Goal: Check status: Check status

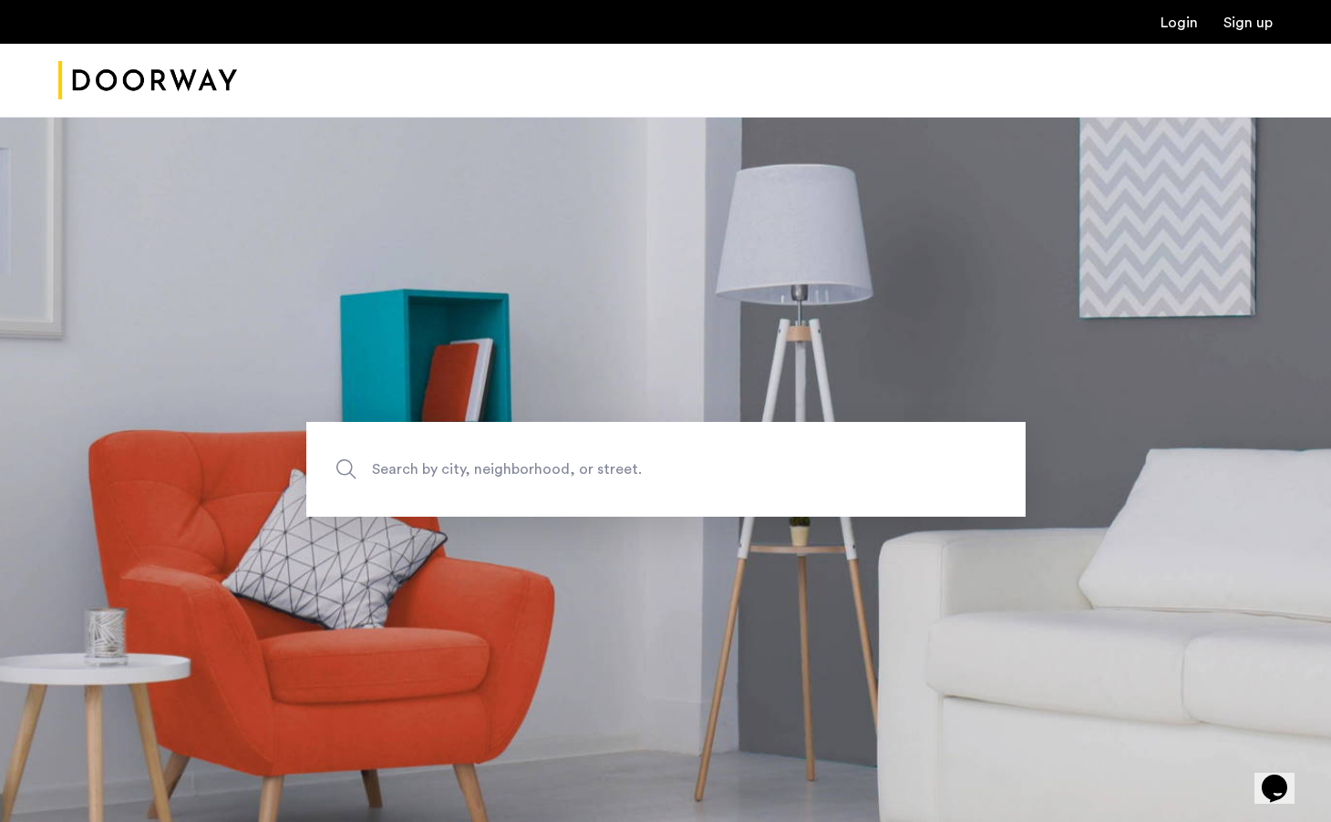
click at [1158, 35] on div "Login Sign up" at bounding box center [665, 22] width 1331 height 44
click at [1180, 18] on link "Login" at bounding box center [1179, 22] width 37 height 15
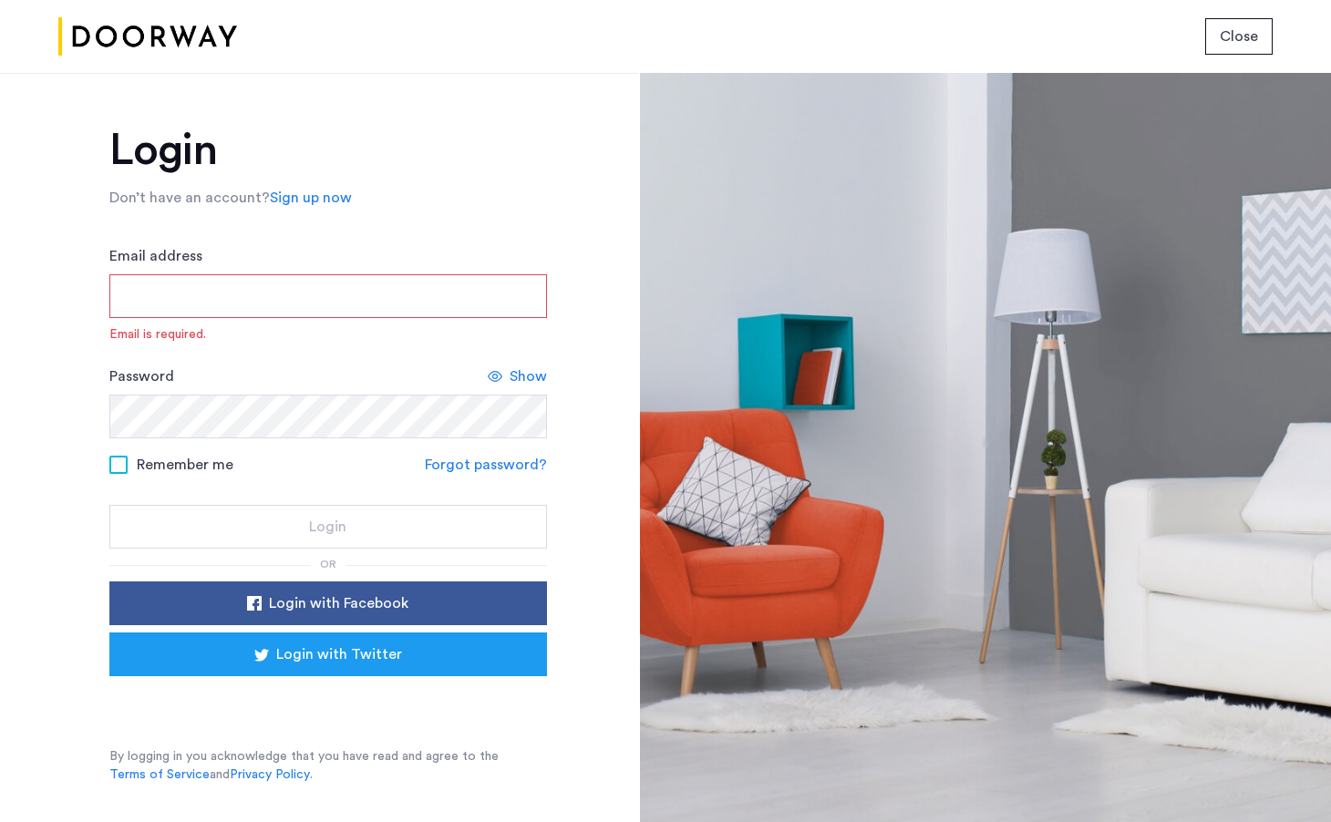
type input "**********"
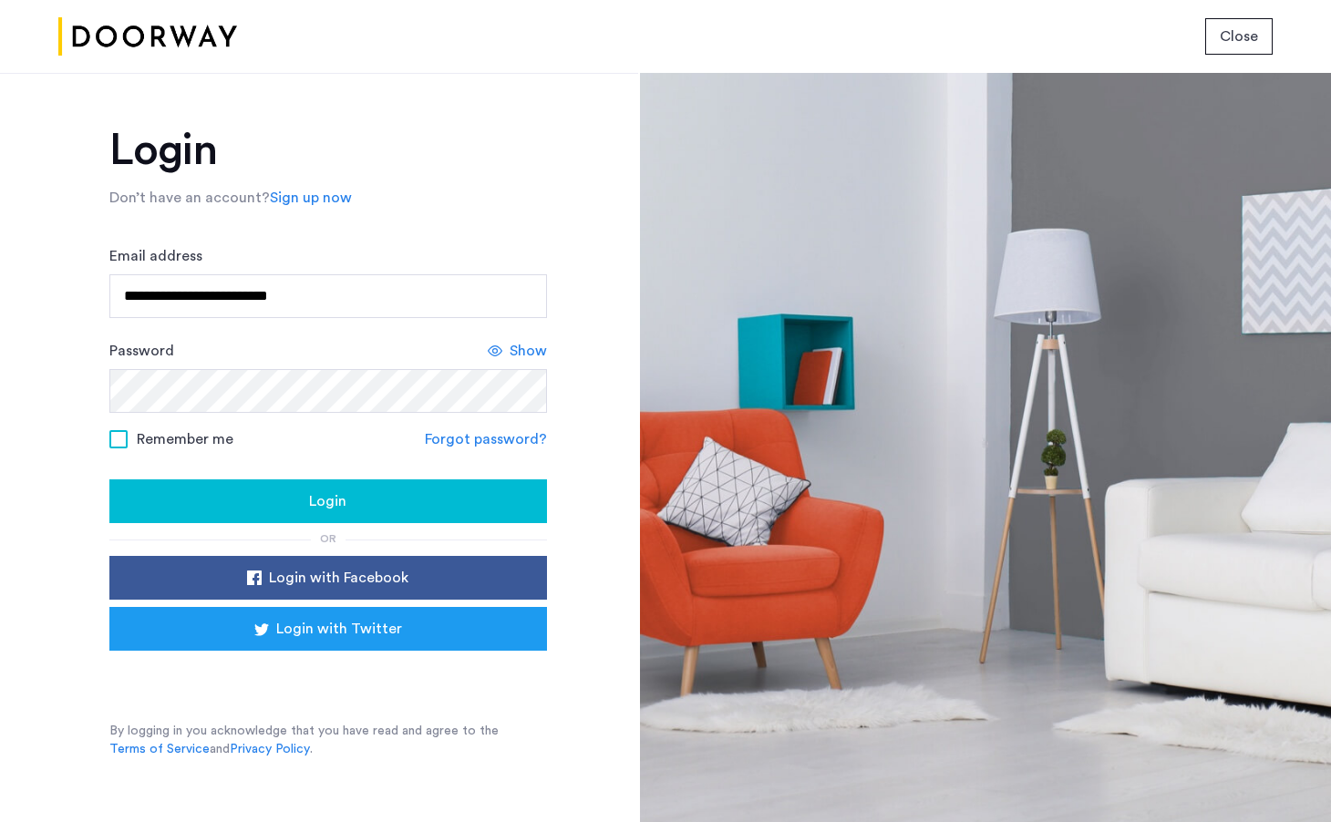
click at [321, 504] on span "Login" at bounding box center [327, 502] width 37 height 22
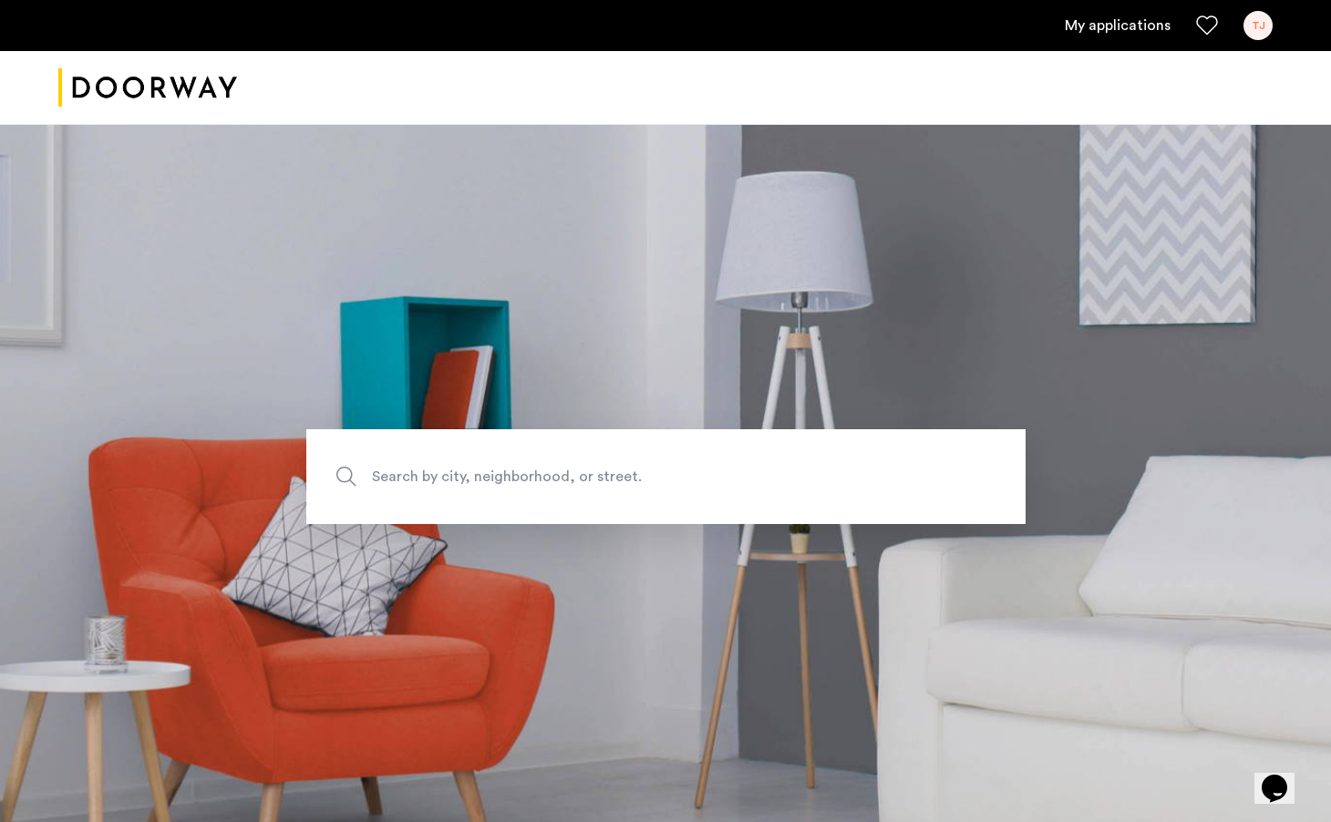
click at [1131, 28] on link "My applications" at bounding box center [1118, 26] width 106 height 22
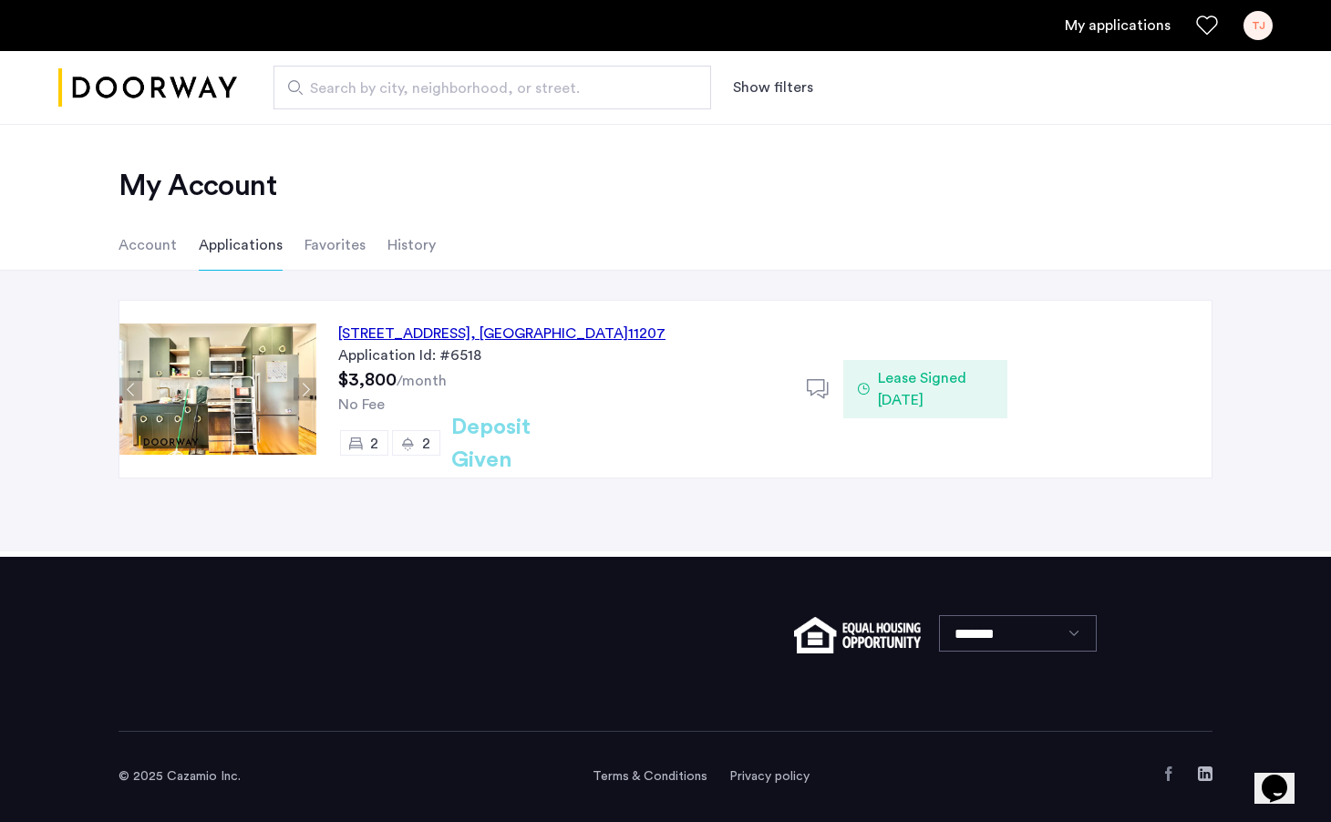
click at [920, 389] on span "Lease Signed [DATE]" at bounding box center [935, 389] width 115 height 44
click at [1253, 20] on div "TJ" at bounding box center [1258, 25] width 29 height 29
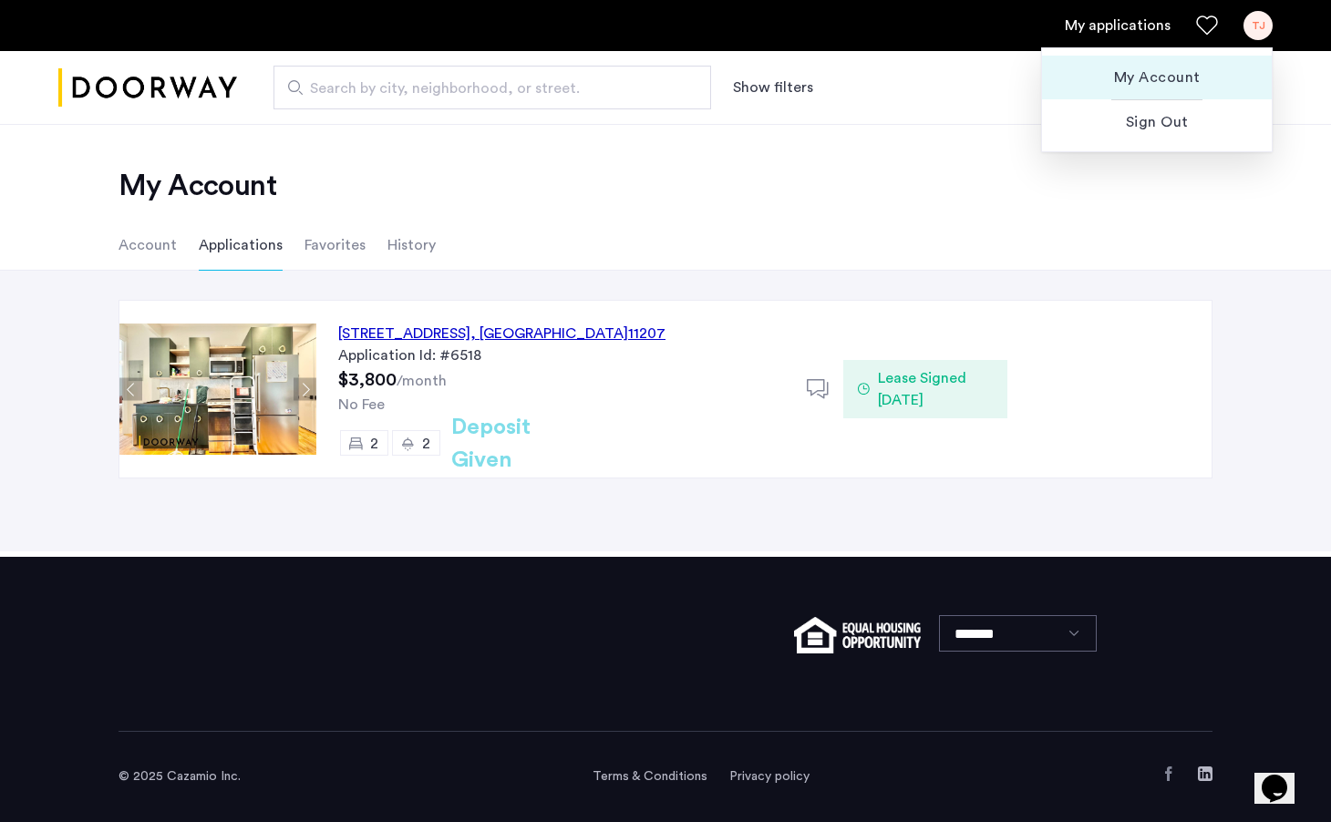
click at [1183, 73] on span "My Account" at bounding box center [1157, 78] width 201 height 22
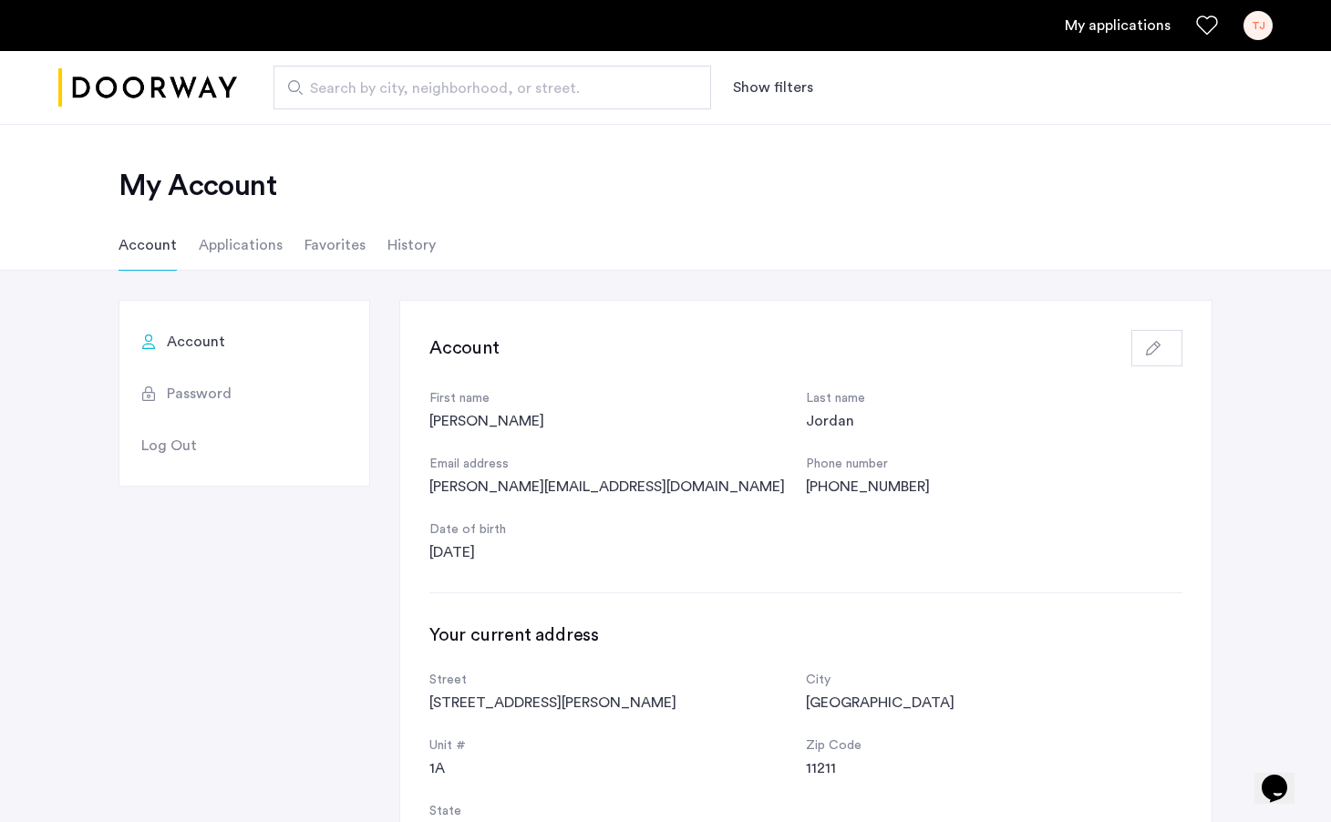
click at [234, 224] on li "Applications" at bounding box center [241, 245] width 84 height 51
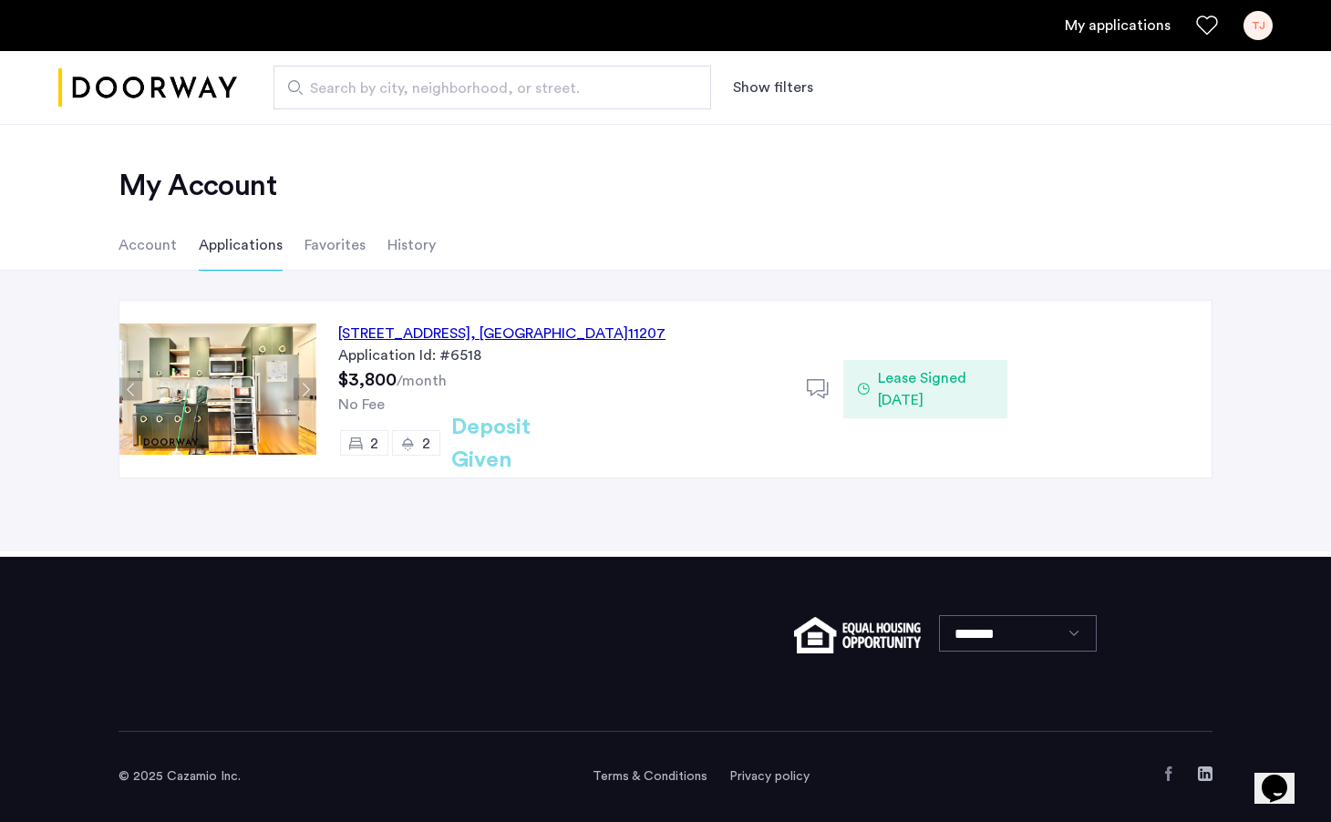
click at [313, 239] on li "Favorites" at bounding box center [335, 245] width 61 height 51
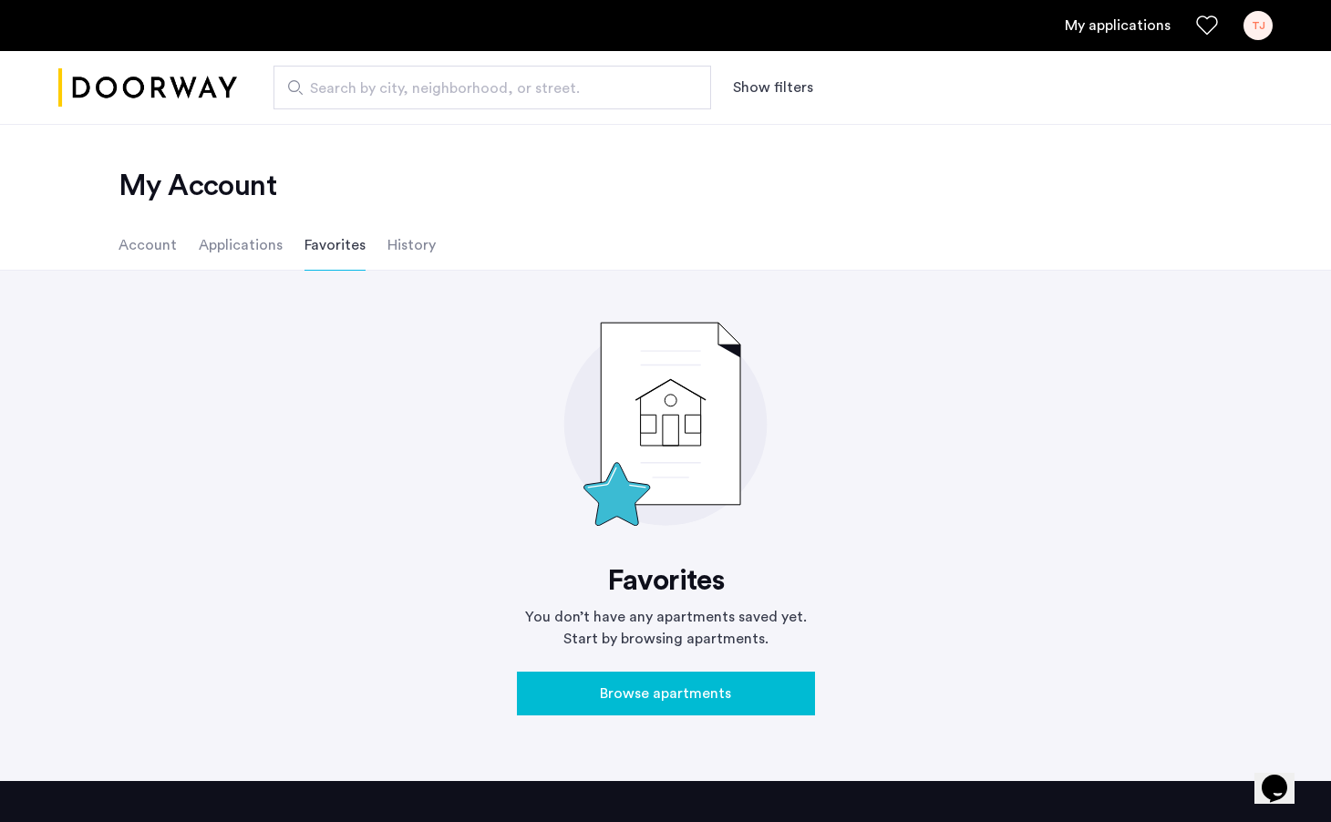
click at [405, 236] on li "History" at bounding box center [411, 245] width 48 height 51
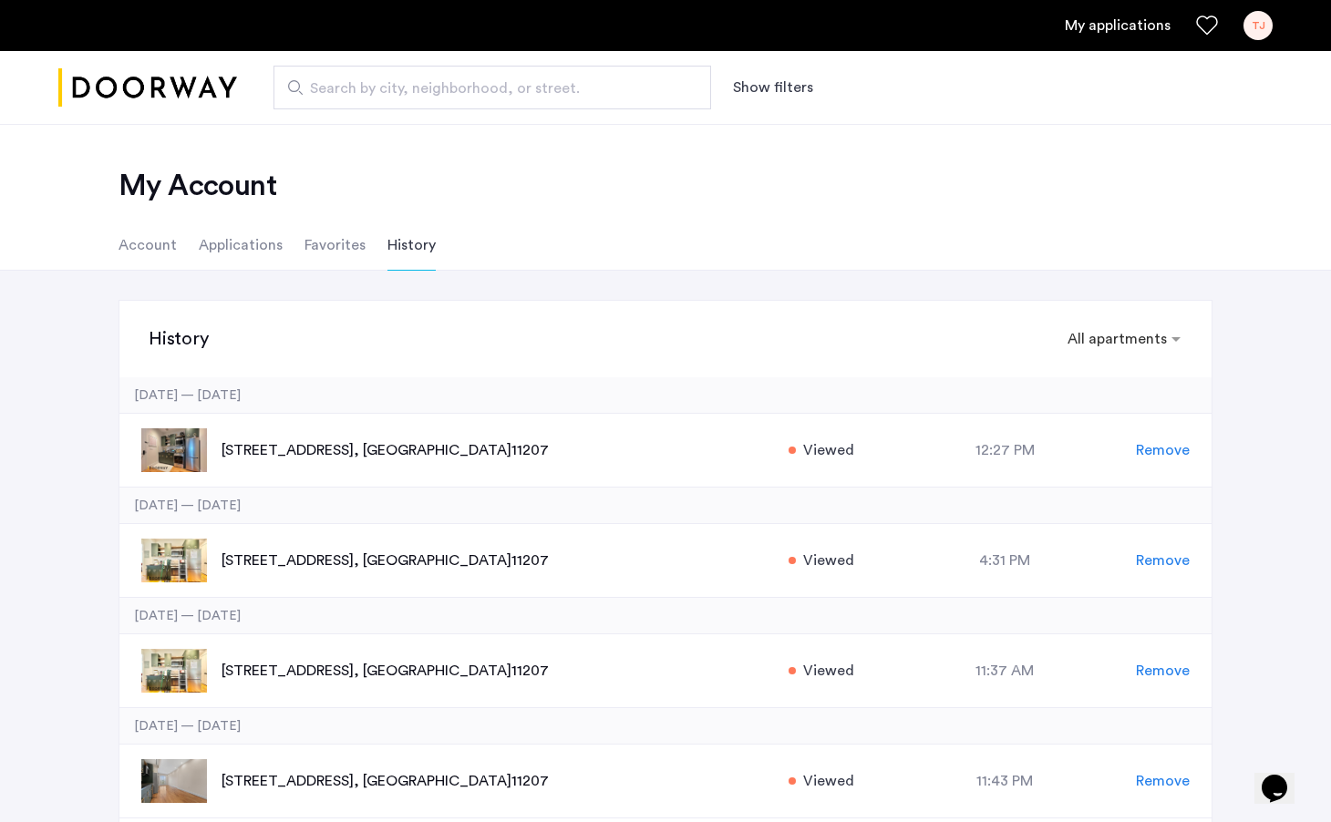
click at [272, 260] on li "Applications" at bounding box center [241, 245] width 84 height 51
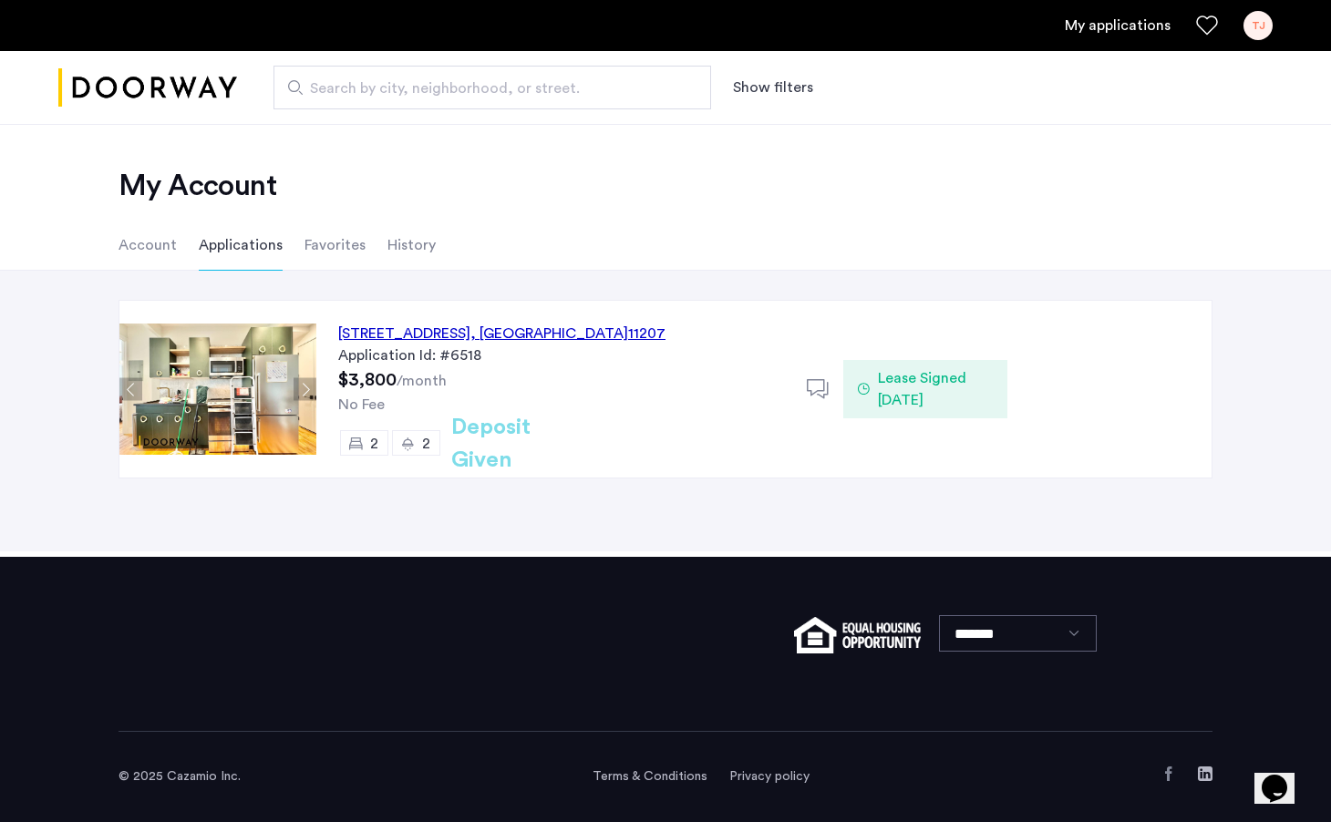
click at [464, 327] on div "[STREET_ADDRESS]" at bounding box center [501, 334] width 327 height 22
click at [893, 391] on span "Lease Signed [DATE]" at bounding box center [935, 389] width 115 height 44
click at [883, 384] on span "Lease Signed [DATE]" at bounding box center [935, 389] width 115 height 44
click at [819, 387] on icon at bounding box center [818, 389] width 23 height 23
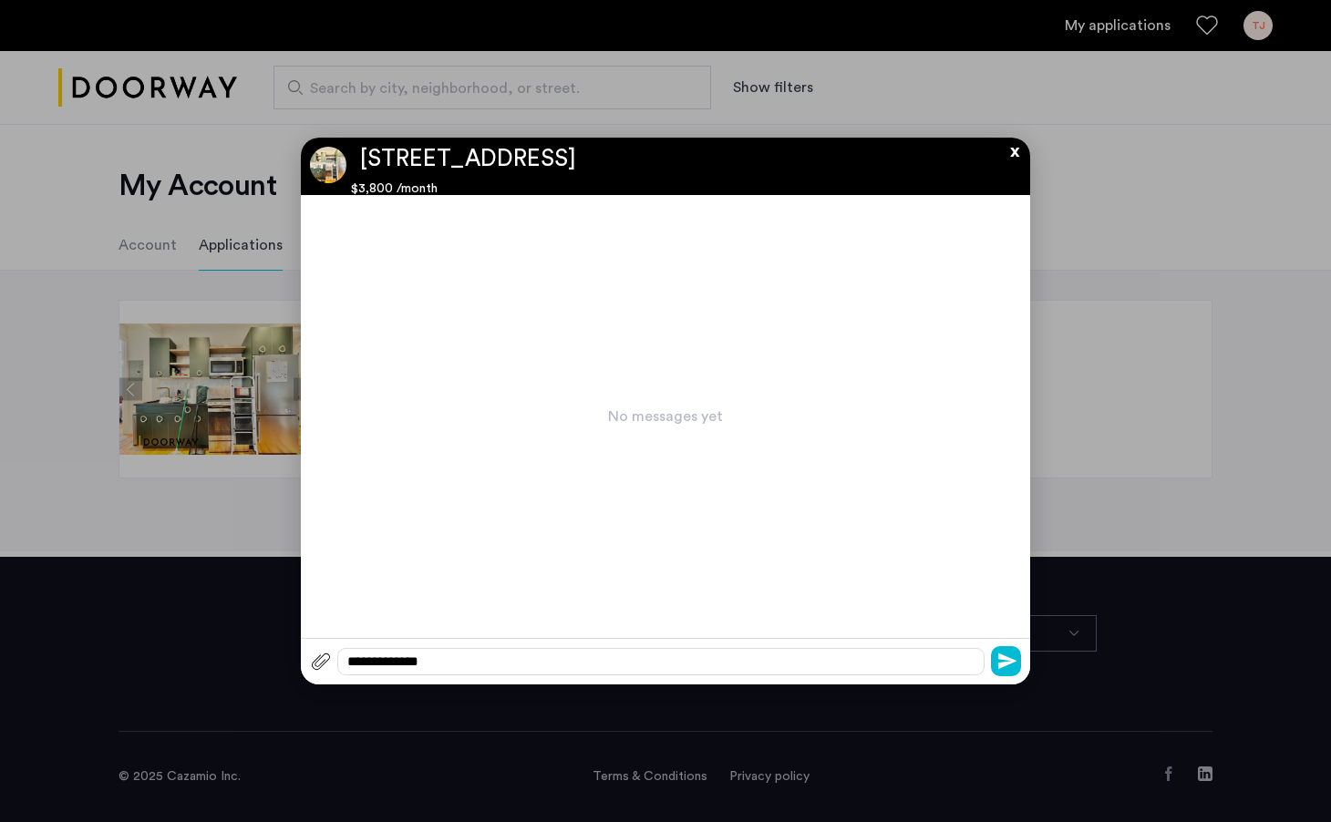
click at [1014, 154] on button "x" at bounding box center [1010, 148] width 27 height 20
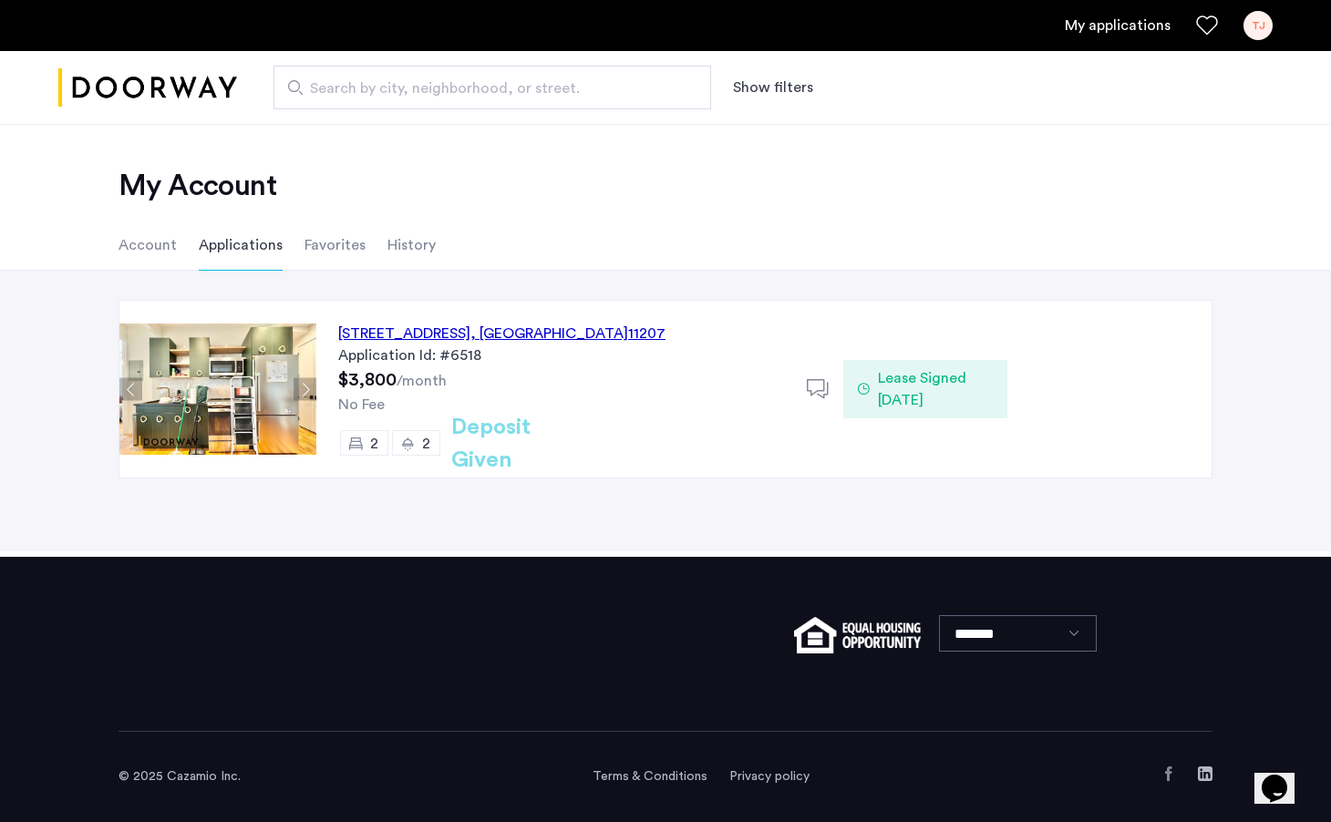
click at [924, 372] on span "Lease Signed [DATE]" at bounding box center [935, 389] width 115 height 44
click at [913, 383] on span "Lease Signed [DATE]" at bounding box center [935, 389] width 115 height 44
click at [440, 446] on div "2 2 Deposit Given" at bounding box center [561, 443] width 447 height 26
click at [114, 253] on ul "Account Applications Favorites History" at bounding box center [665, 245] width 1149 height 51
click at [139, 241] on li "Account" at bounding box center [148, 245] width 58 height 51
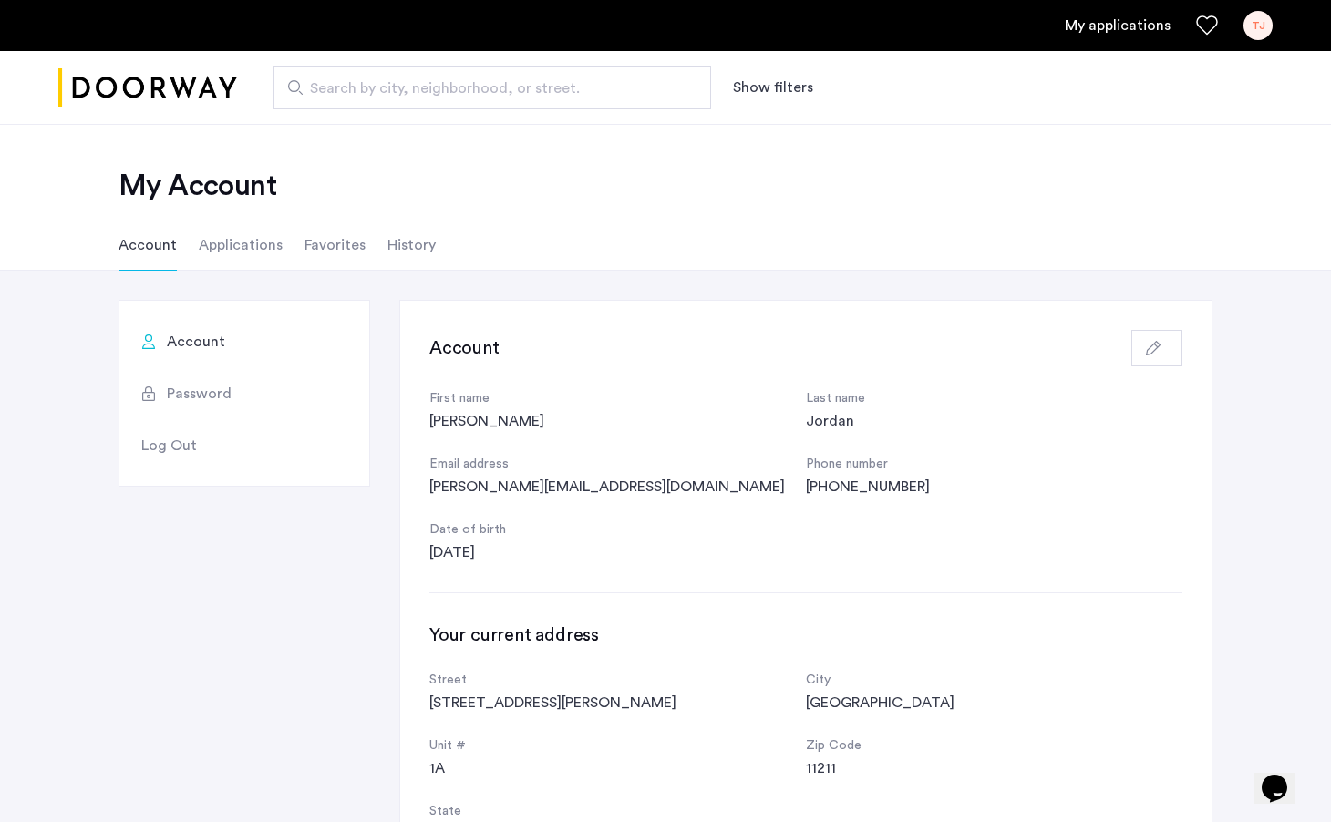
click at [234, 240] on li "Applications" at bounding box center [241, 245] width 84 height 51
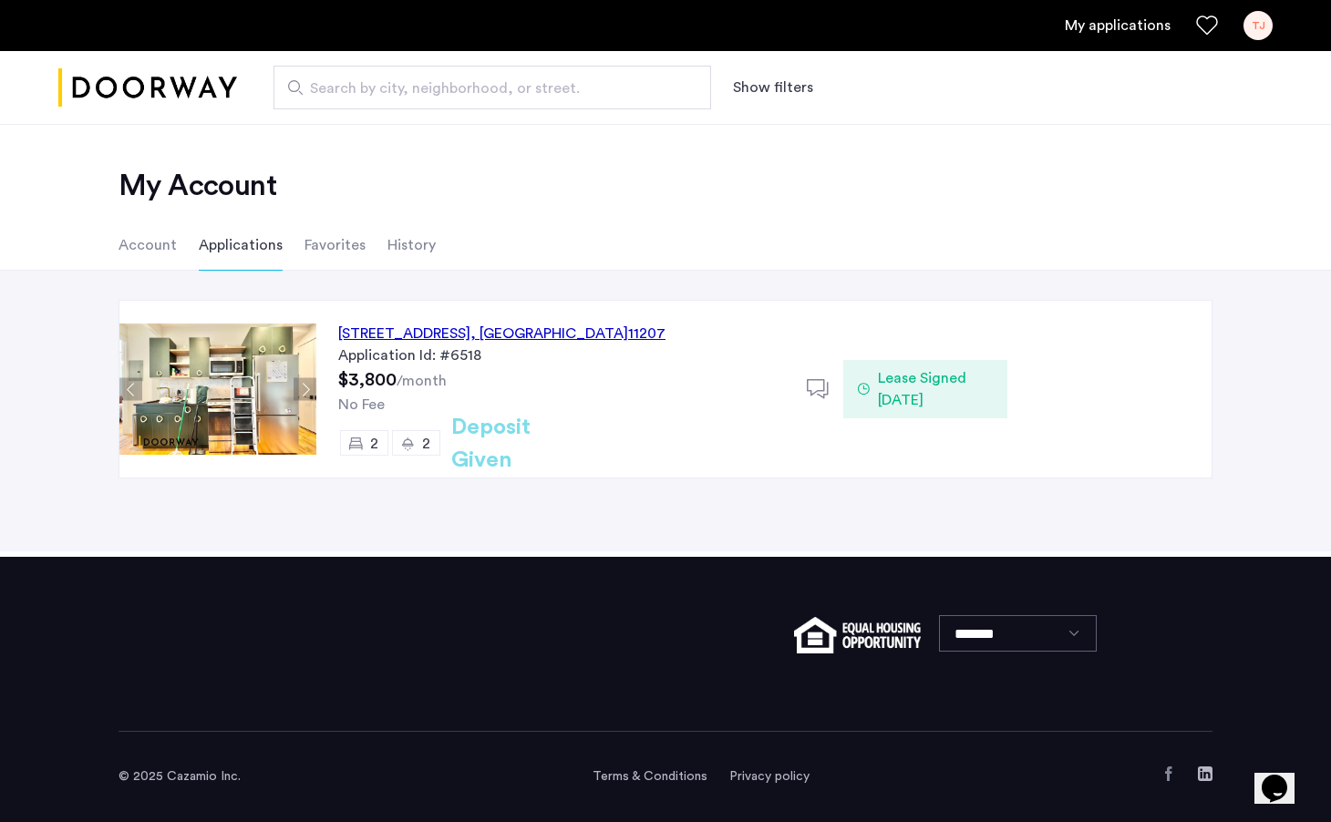
click at [346, 249] on li "Favorites" at bounding box center [335, 245] width 61 height 51
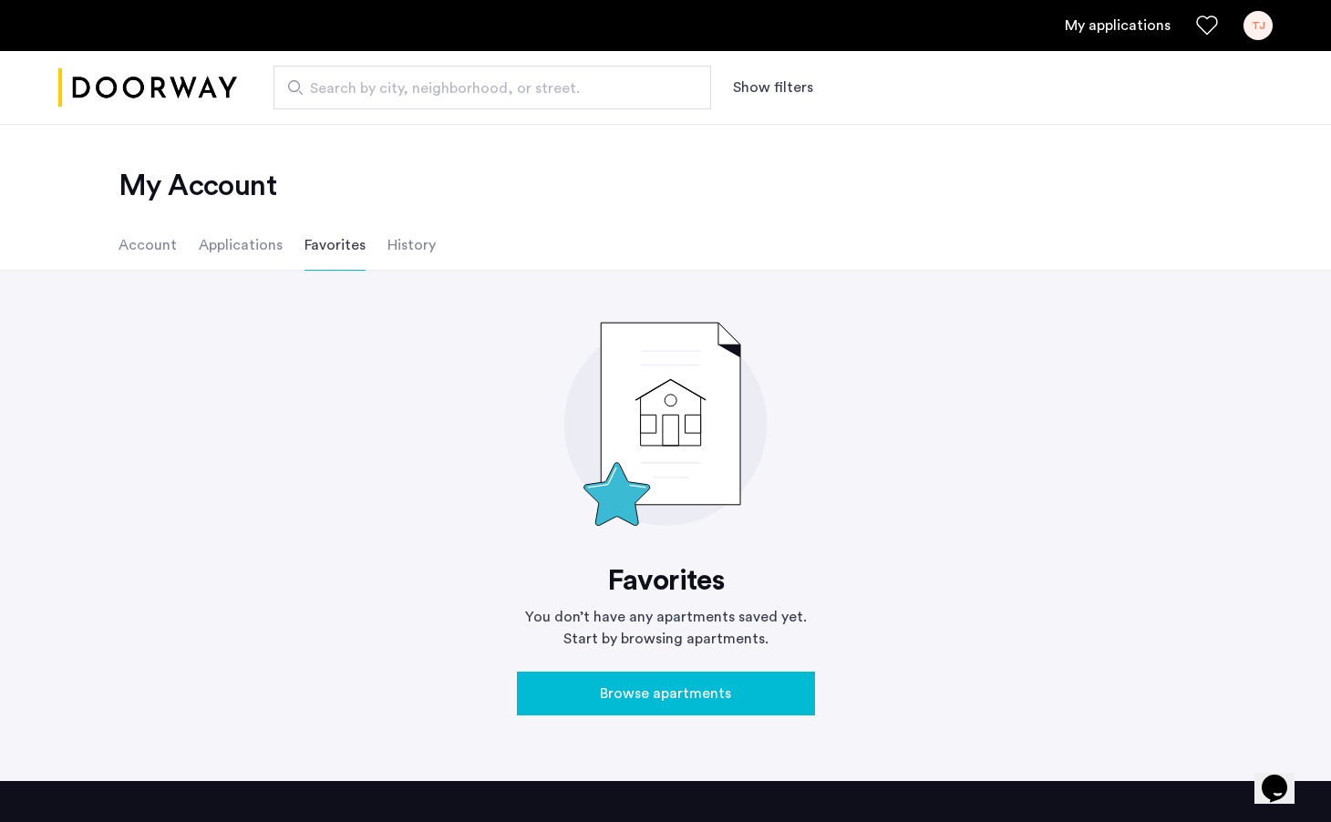
click at [447, 249] on ul "Account Applications Favorites History" at bounding box center [665, 245] width 1149 height 51
click at [409, 252] on li "History" at bounding box center [411, 245] width 48 height 51
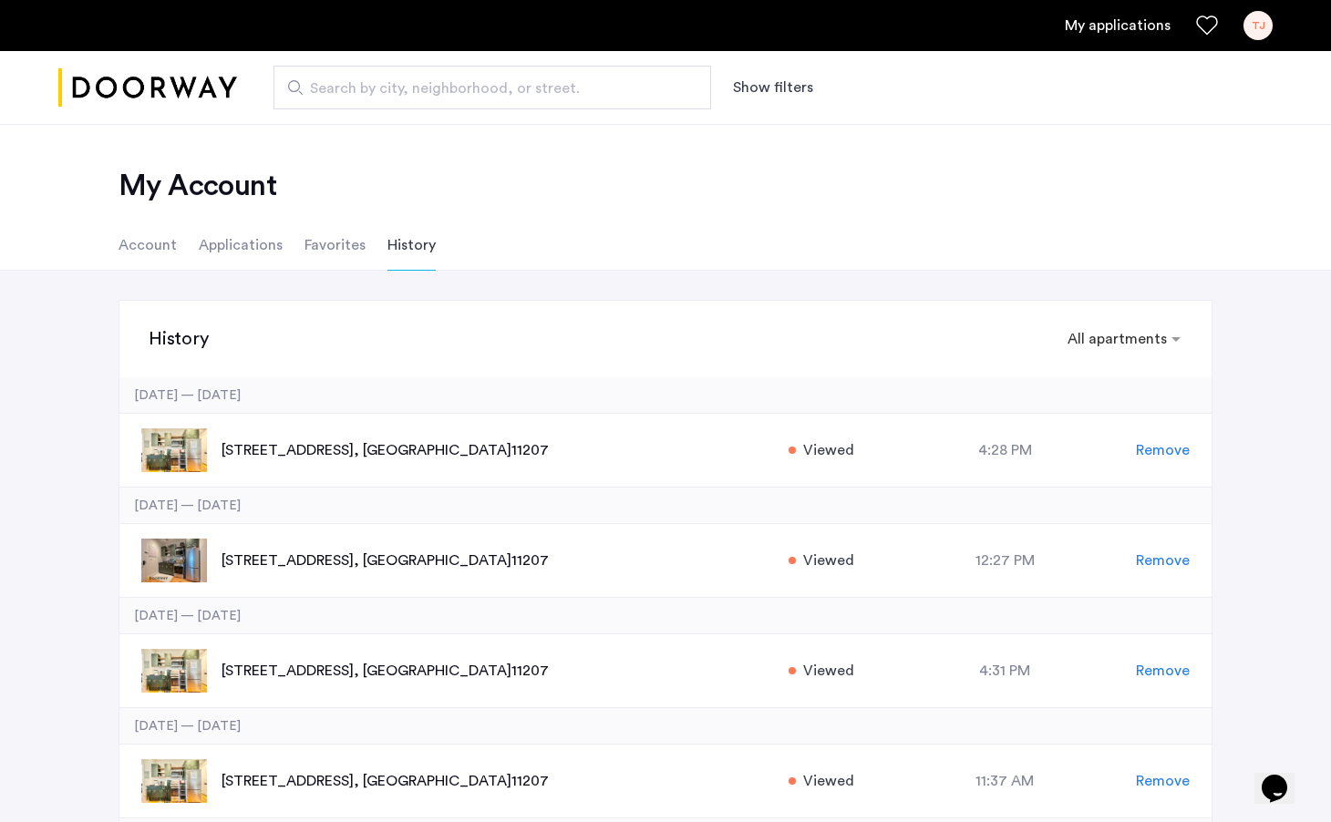
click at [143, 237] on li "Account" at bounding box center [148, 245] width 58 height 51
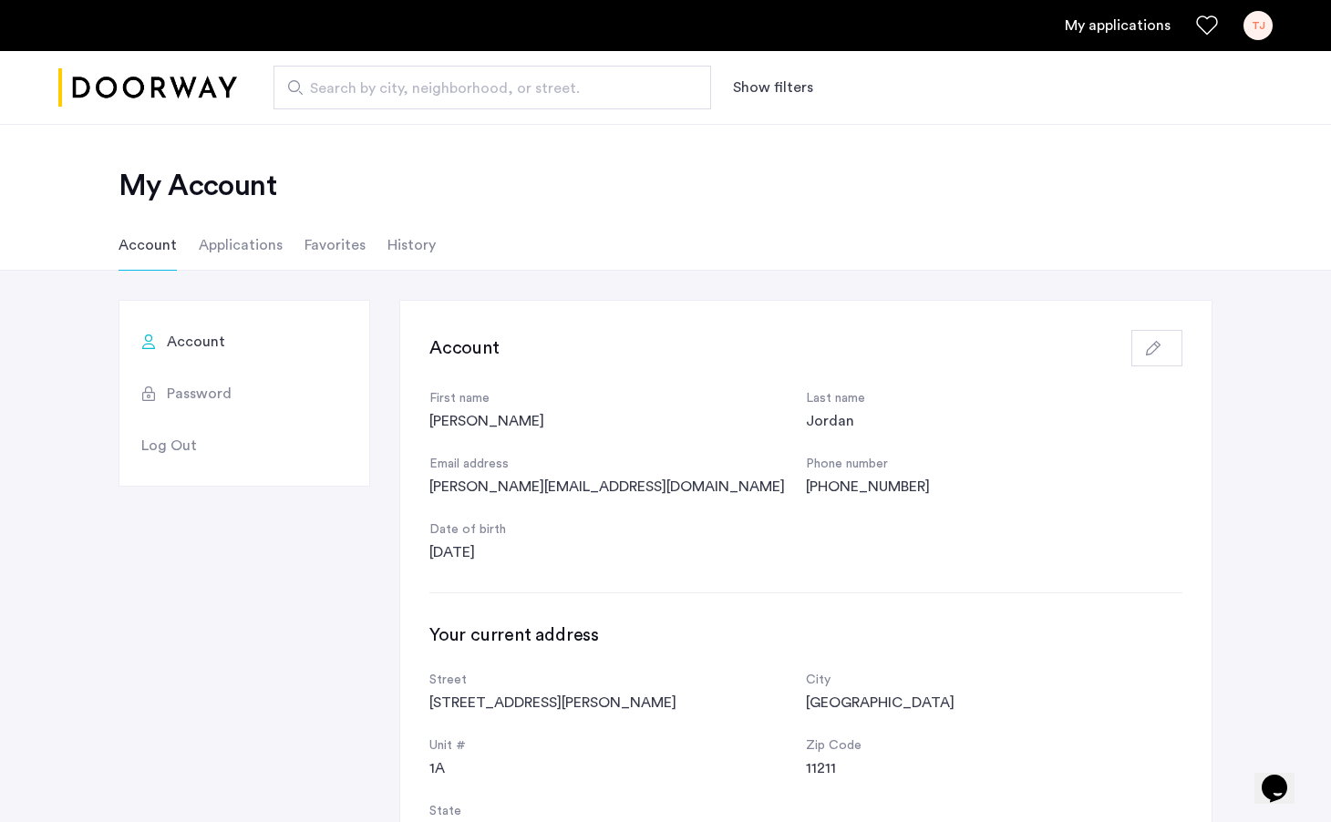
scroll to position [47, 0]
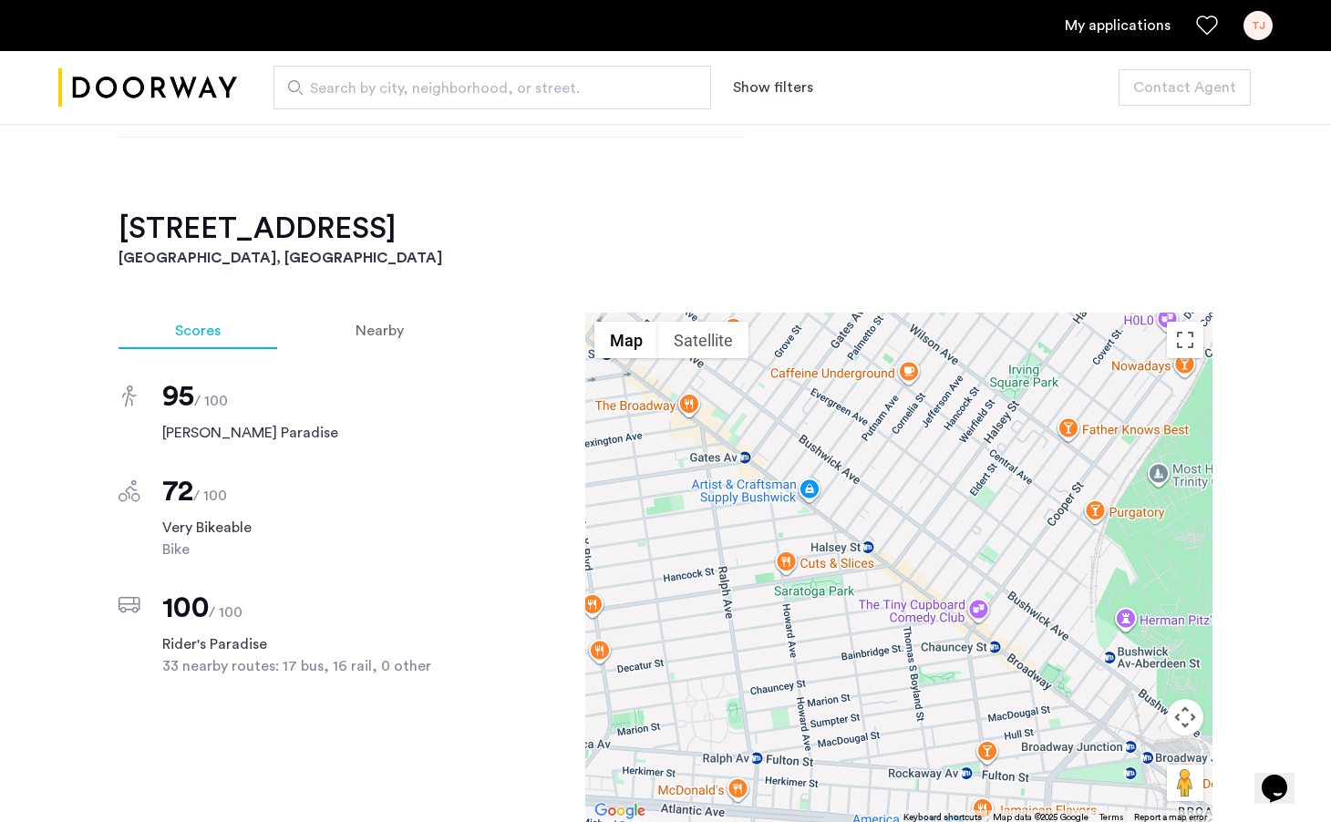
scroll to position [1439, 0]
